Goal: Communication & Community: Ask a question

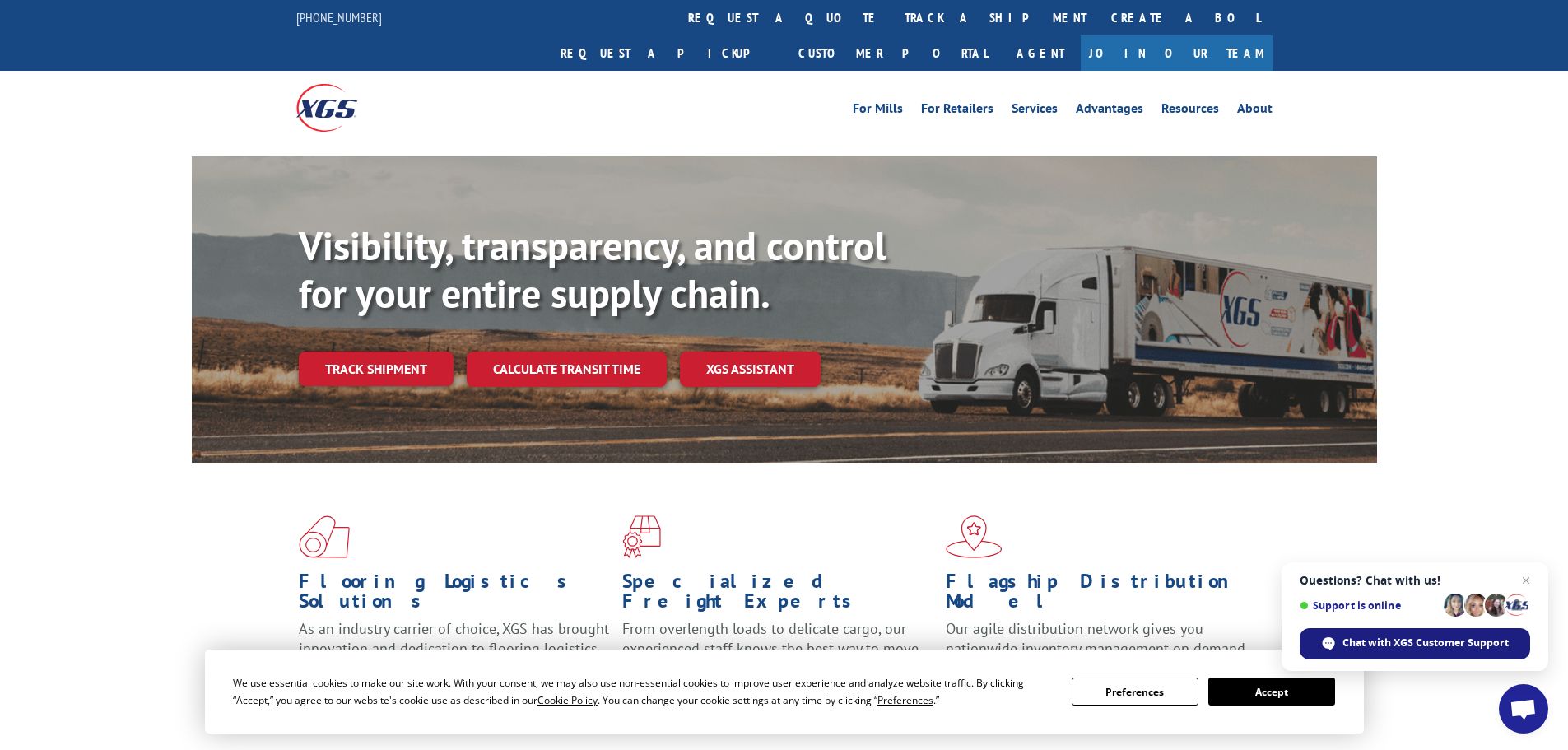
click at [1393, 650] on div "Chat with XGS Customer Support" at bounding box center [1415, 643] width 231 height 31
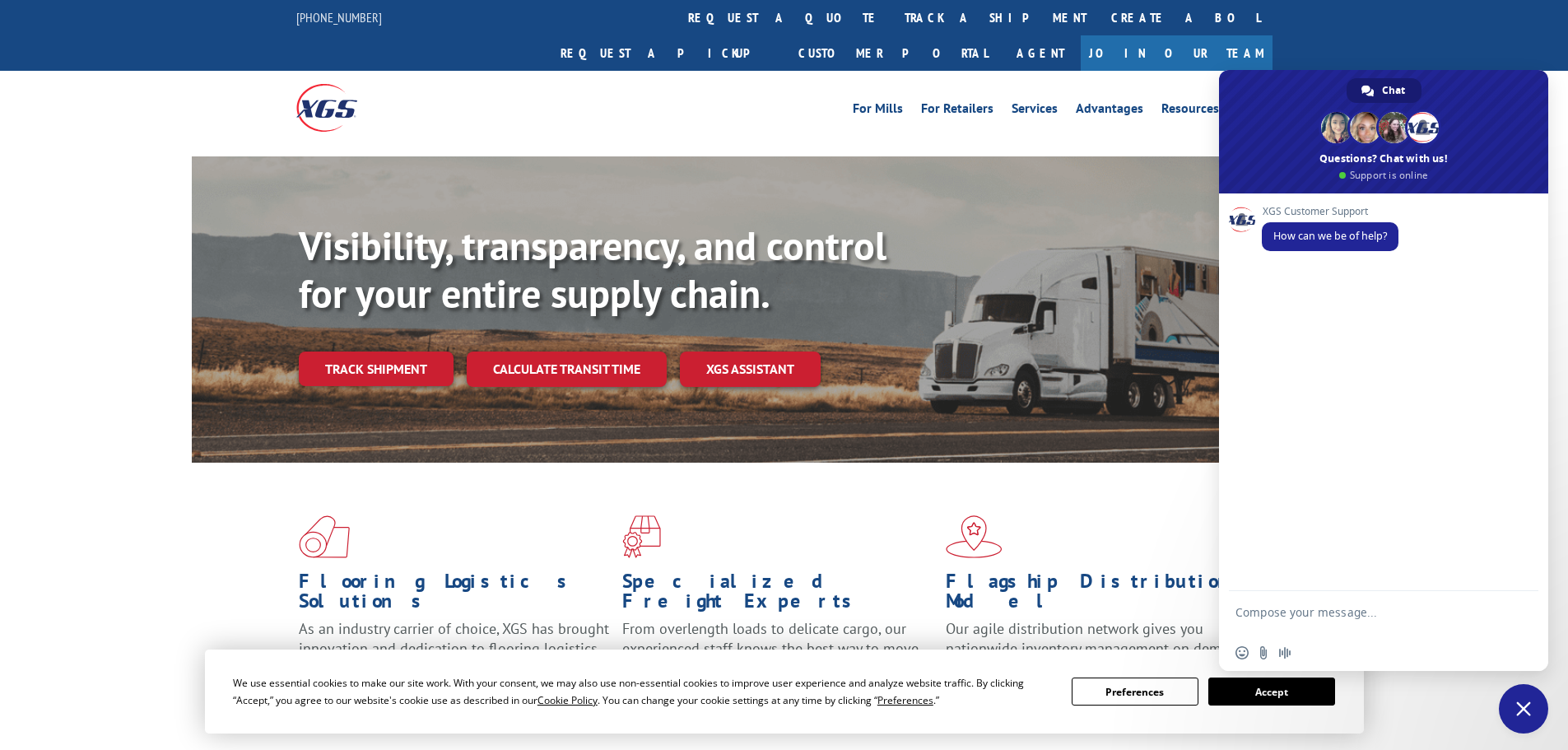
click at [1294, 605] on textarea "Compose your message..." at bounding box center [1366, 619] width 260 height 29
type textarea "hi"
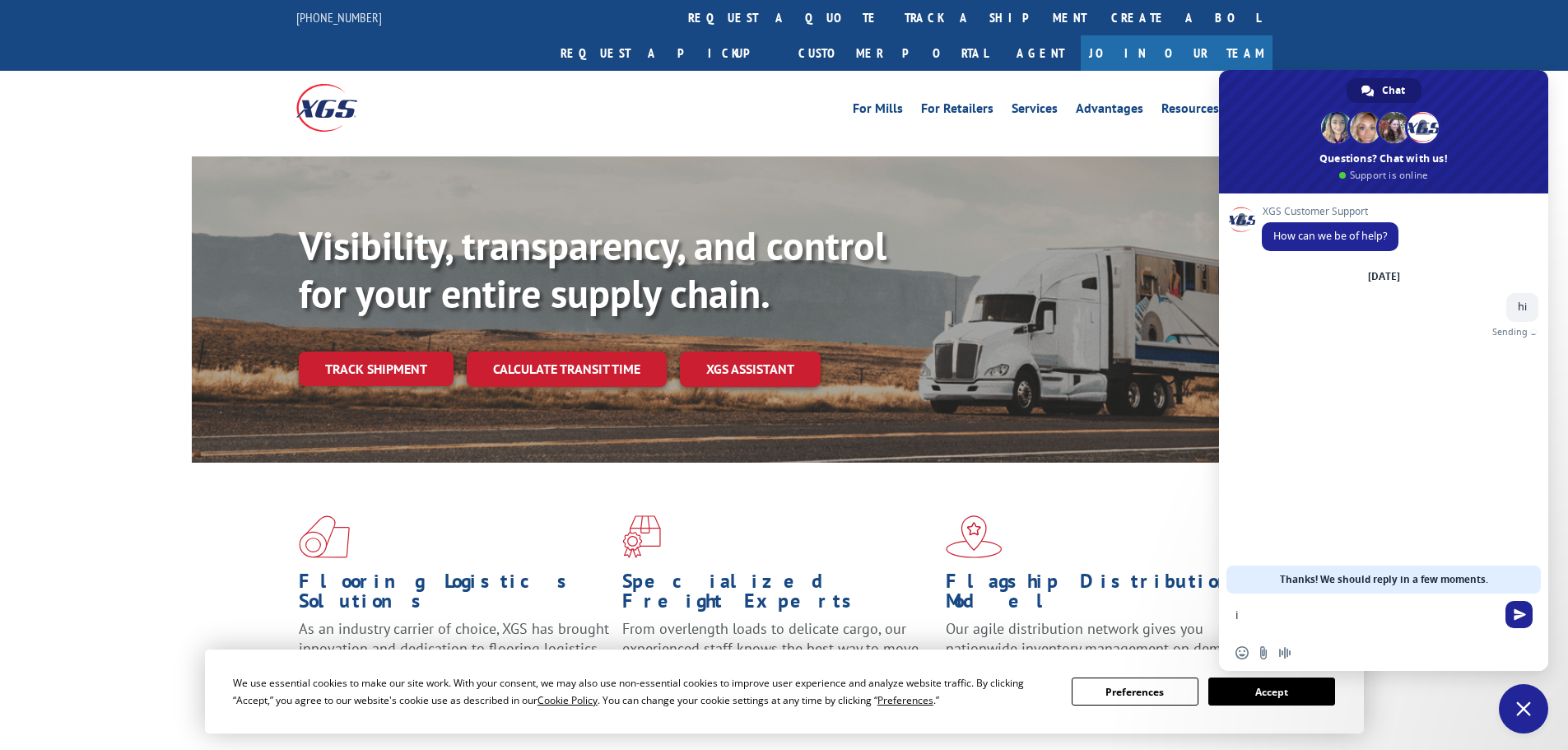
type textarea "i"
type textarea "I need to cancel this please"
paste textarea "FPX00335179"
type textarea "FPX00335179"
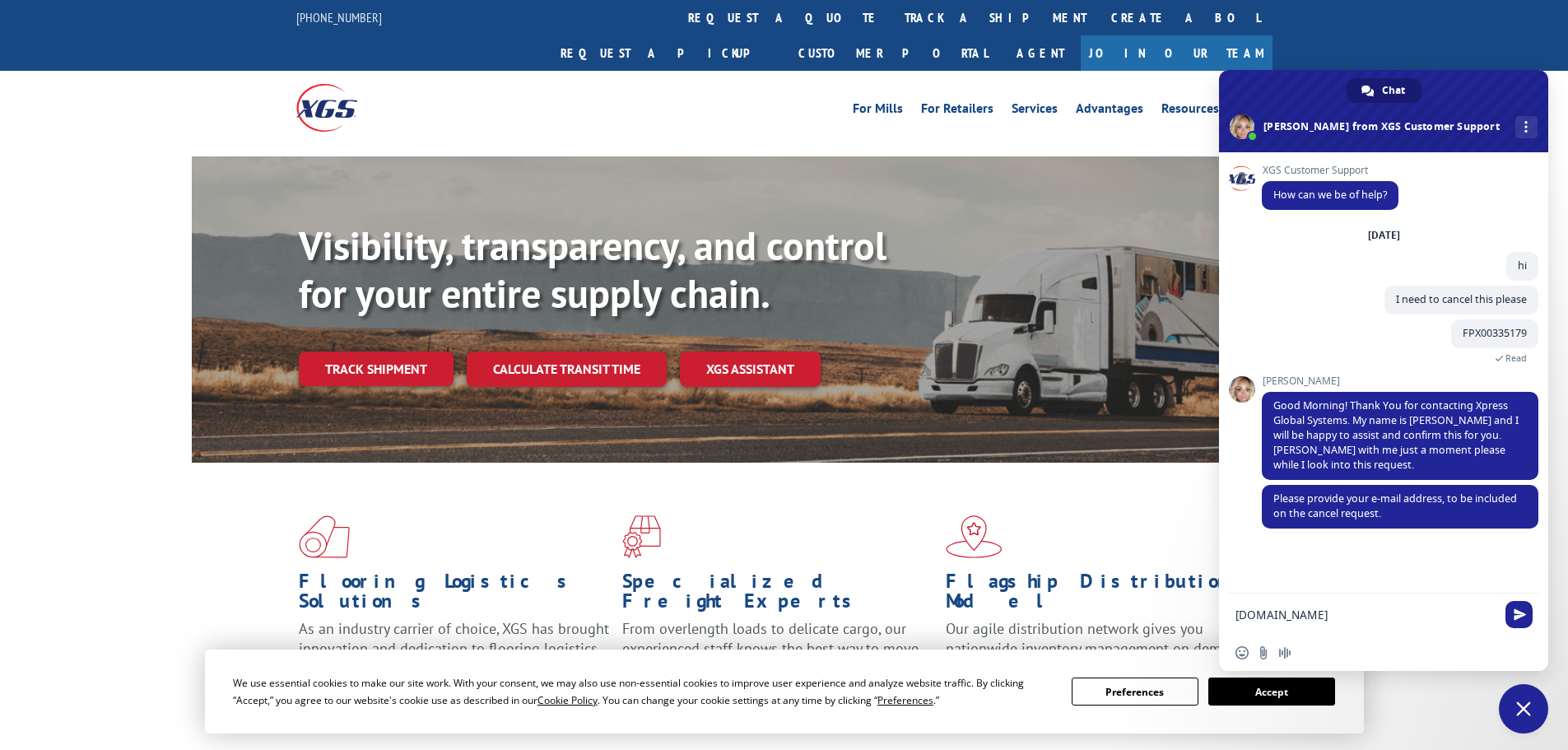
click at [1305, 613] on textarea "[DOMAIN_NAME]" at bounding box center [1366, 615] width 260 height 15
click at [1308, 614] on textarea "[DOMAIN_NAME]" at bounding box center [1366, 615] width 260 height 15
type textarea "[PERSON_NAME][EMAIL_ADDRESS][PERSON_NAME][DOMAIN_NAME]"
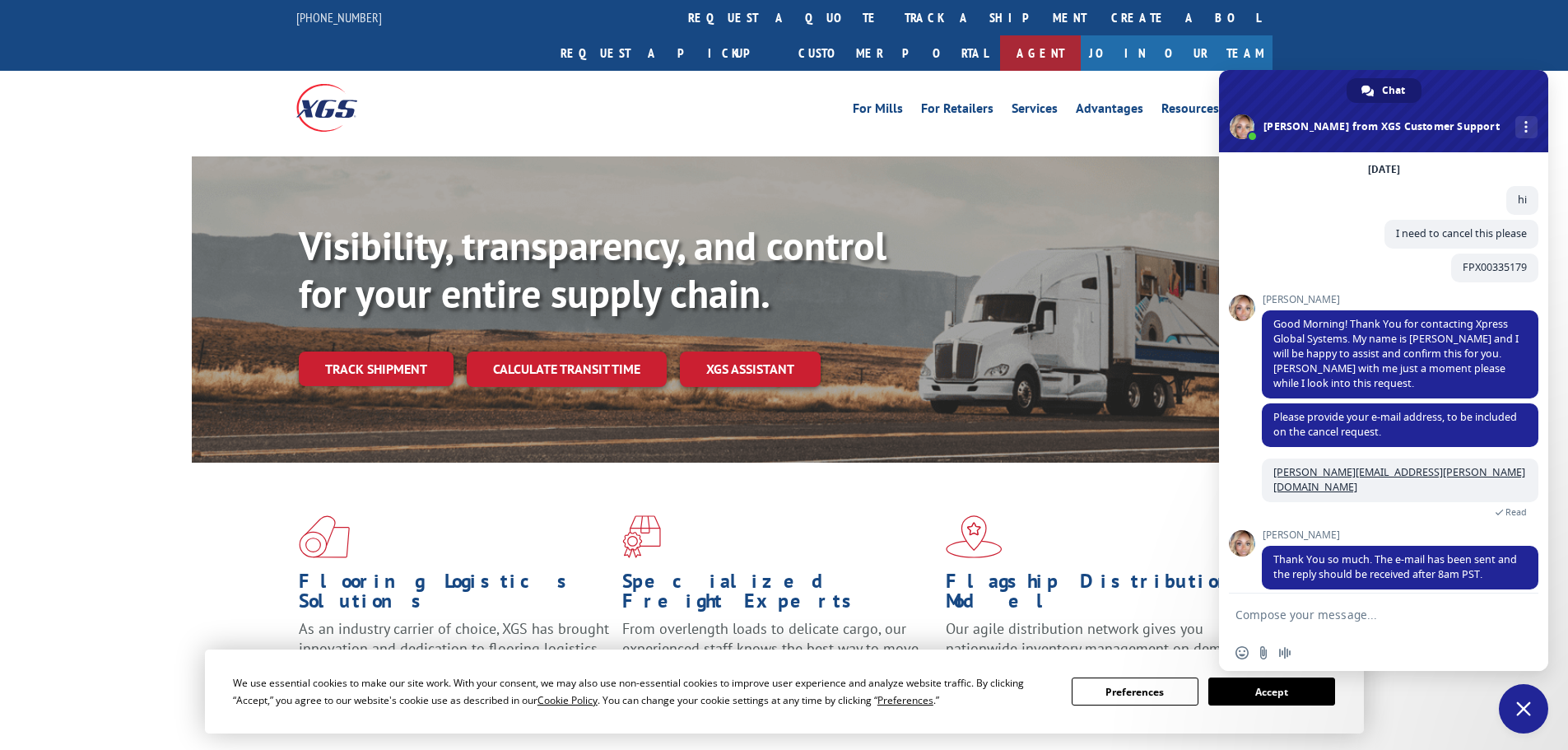
scroll to position [66, 0]
click at [1323, 602] on form at bounding box center [1366, 615] width 260 height 45
click at [1334, 615] on textarea "Compose your message..." at bounding box center [1366, 615] width 260 height 15
type textarea "Thanks"
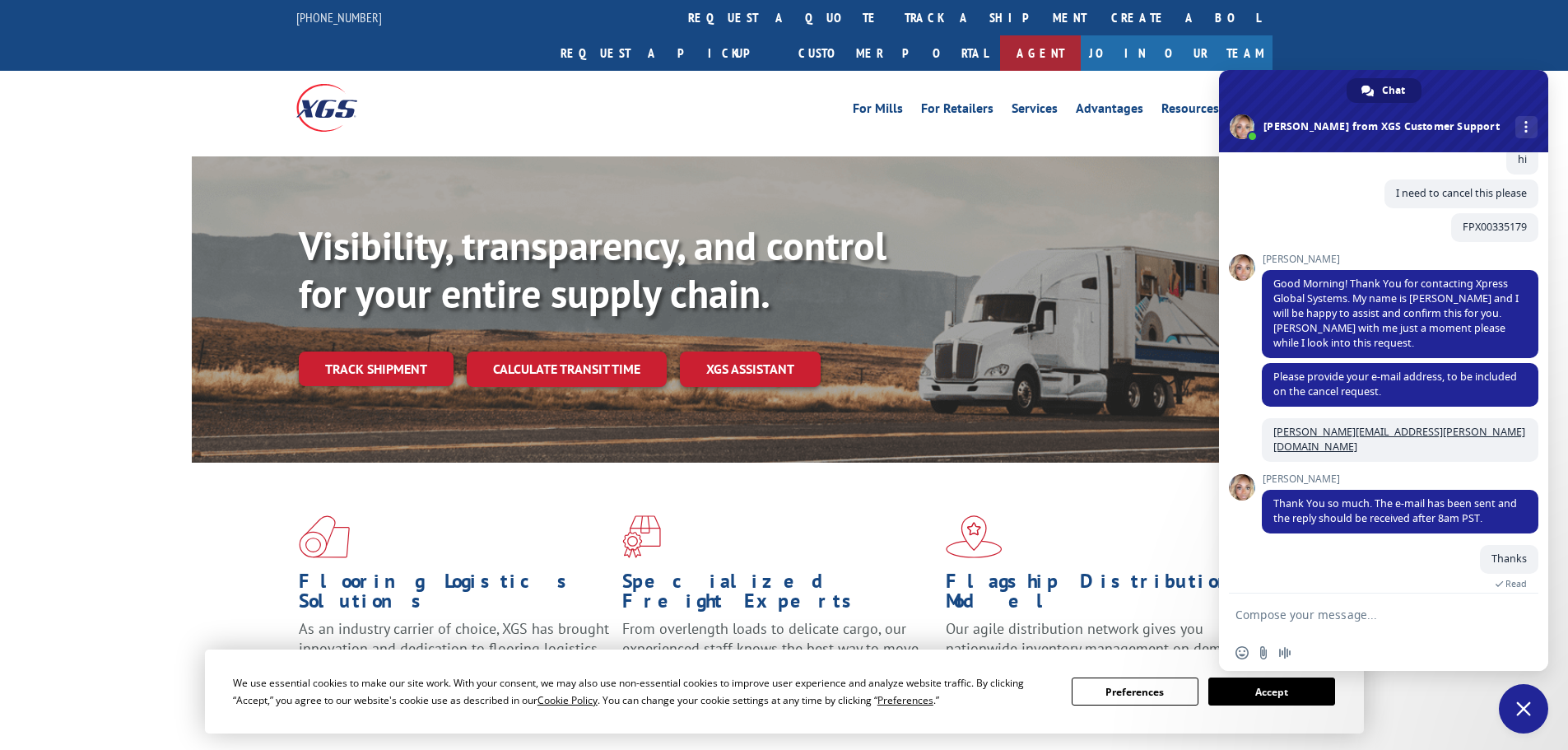
scroll to position [272, 0]
